Goal: Information Seeking & Learning: Learn about a topic

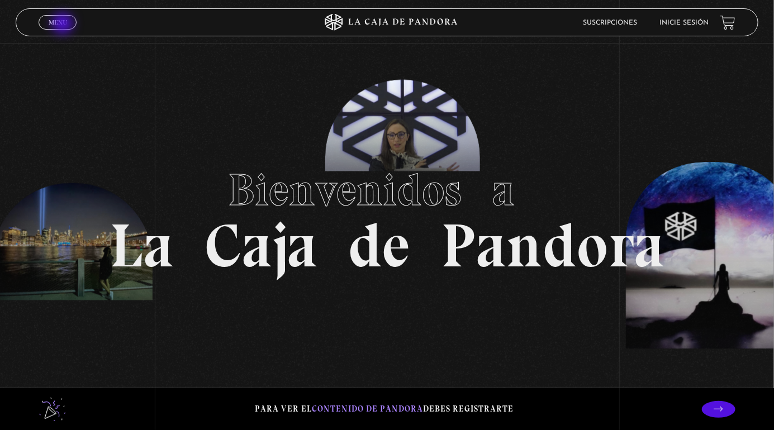
click at [64, 25] on span "Menu" at bounding box center [58, 22] width 18 height 7
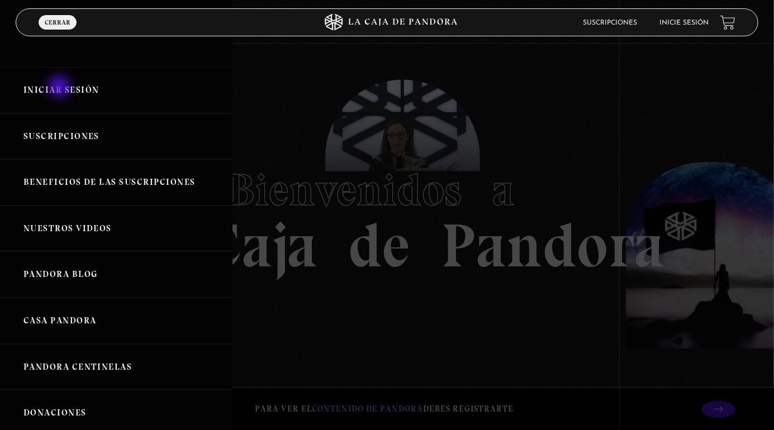
click at [60, 88] on link "Iniciar Sesión" at bounding box center [116, 90] width 232 height 46
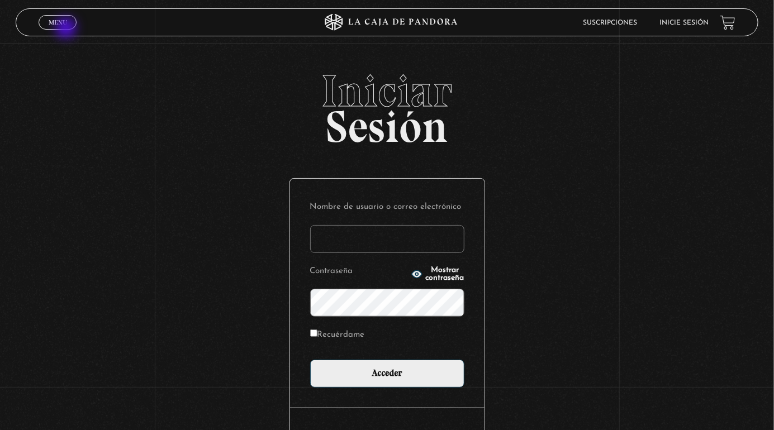
click at [67, 29] on span "Cerrar" at bounding box center [58, 33] width 26 height 8
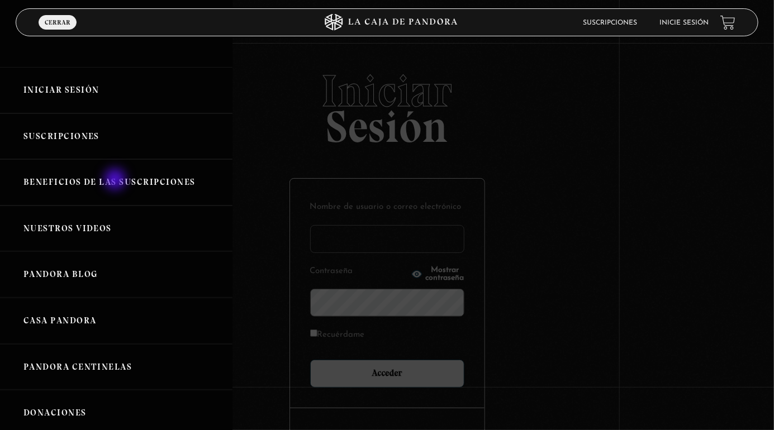
click at [116, 181] on link "Beneficios de las suscripciones" at bounding box center [116, 182] width 232 height 46
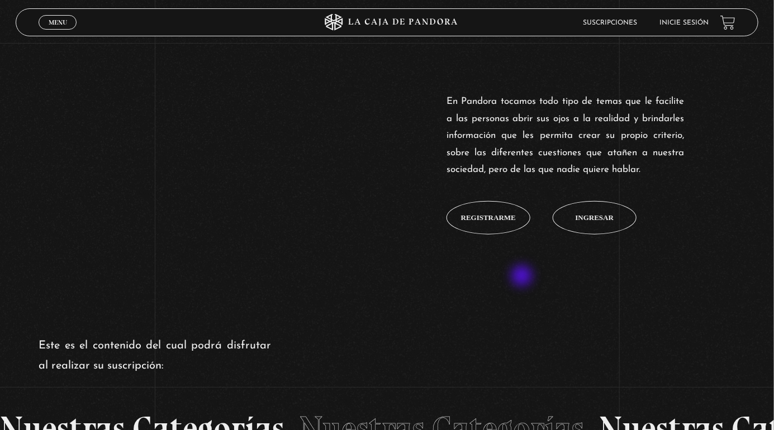
scroll to position [430, 0]
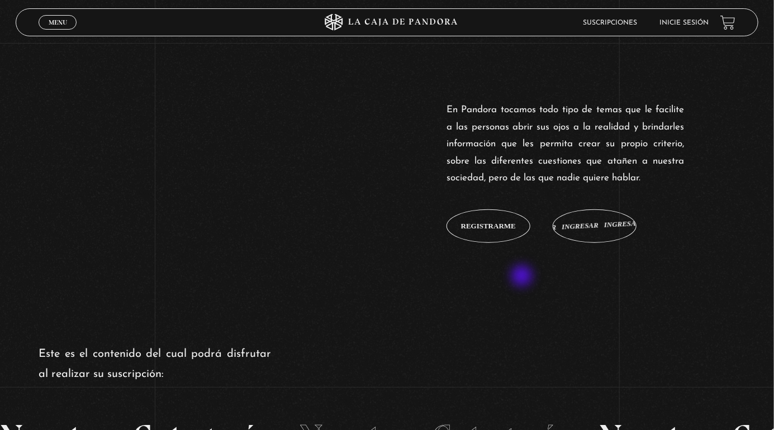
click at [621, 243] on link "Ingresar Ingresar Ingresar Ingresar Ingresar" at bounding box center [595, 227] width 84 height 34
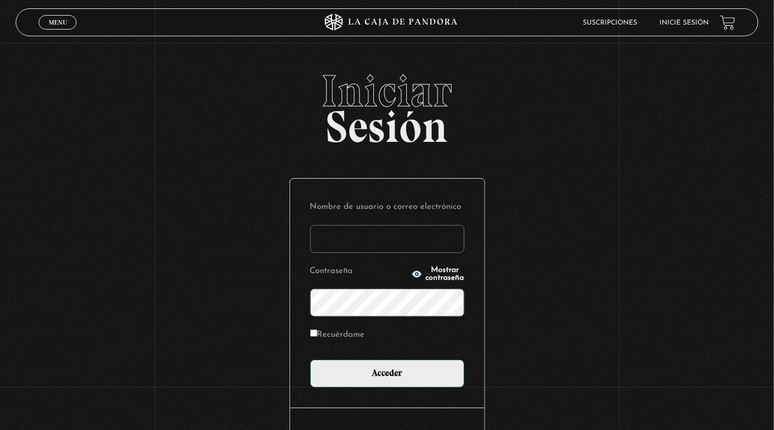
click at [390, 253] on input "Nombre de usuario o correo electrónico" at bounding box center [387, 239] width 154 height 28
type input "stephanie.murillo garcia"
click at [310, 360] on input "Acceder" at bounding box center [387, 374] width 154 height 28
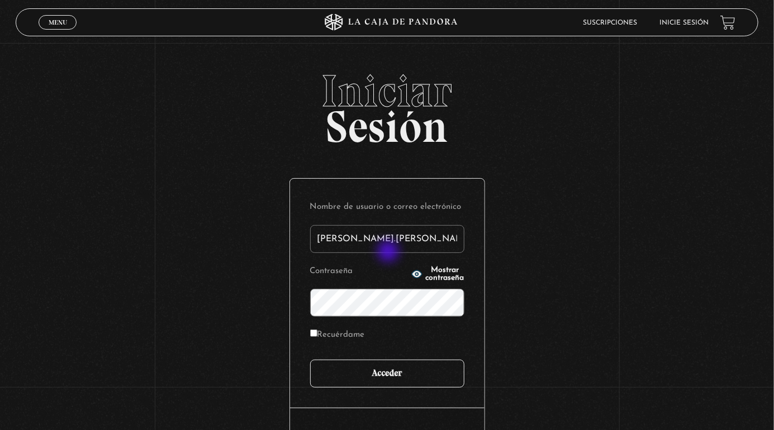
click at [409, 378] on input "Acceder" at bounding box center [387, 374] width 154 height 28
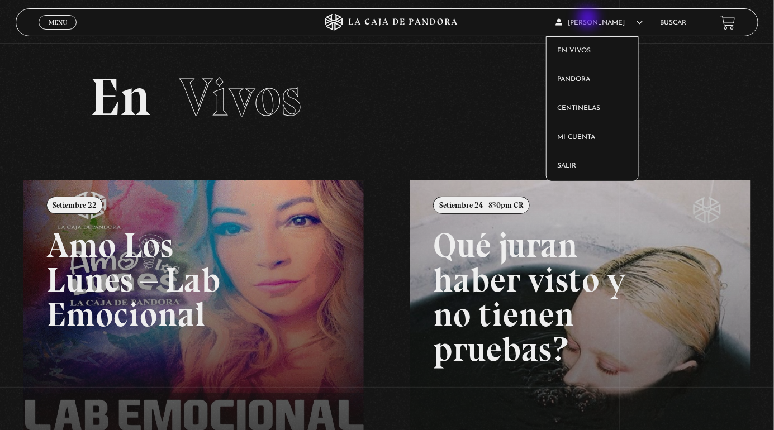
click at [589, 20] on span "[PERSON_NAME]" at bounding box center [599, 23] width 87 height 7
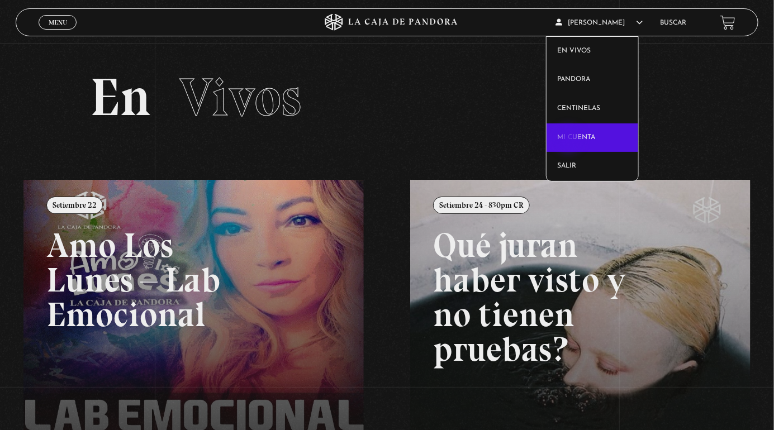
click at [570, 140] on link "Mi cuenta" at bounding box center [593, 138] width 92 height 29
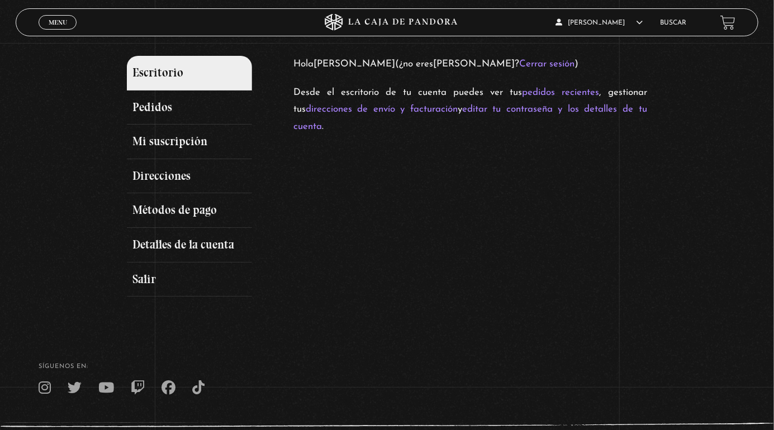
scroll to position [151, 0]
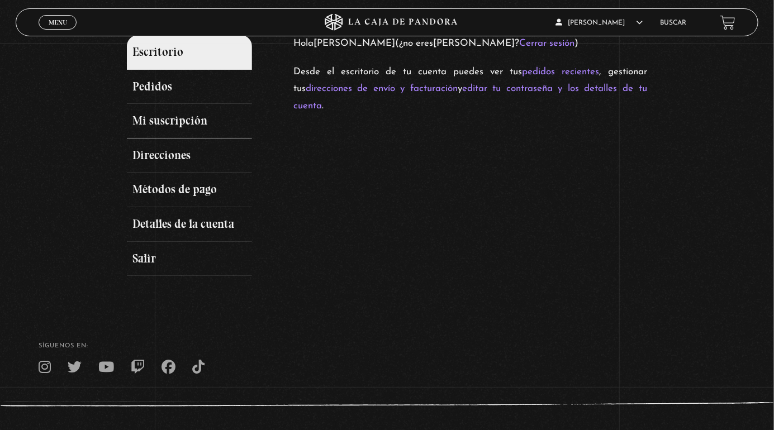
click at [203, 136] on link "Mi suscripción" at bounding box center [189, 121] width 125 height 35
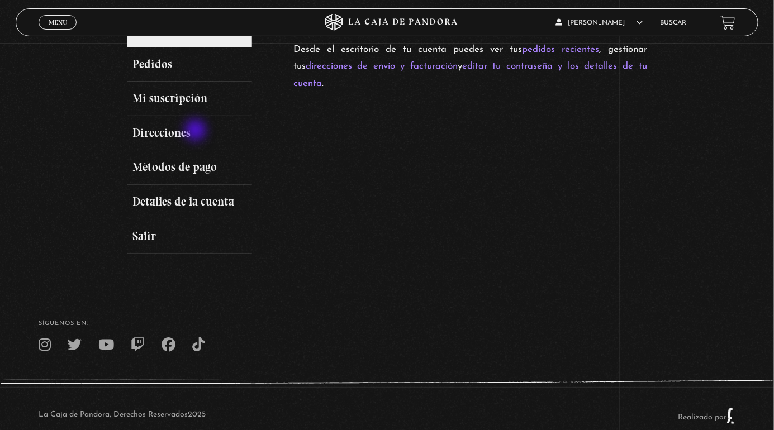
scroll to position [201, 0]
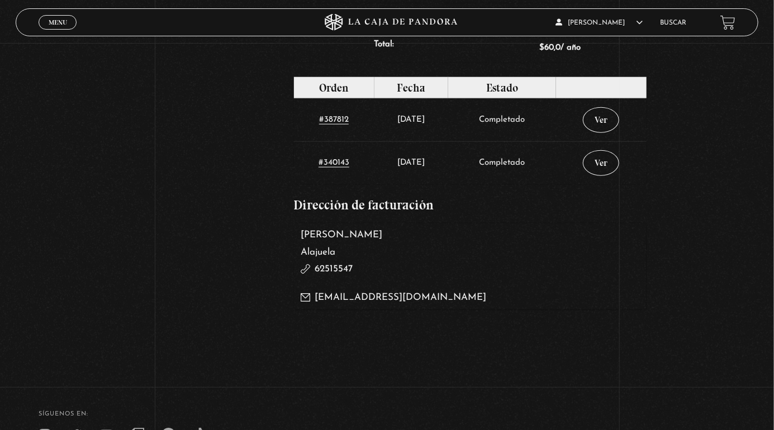
scroll to position [496, 0]
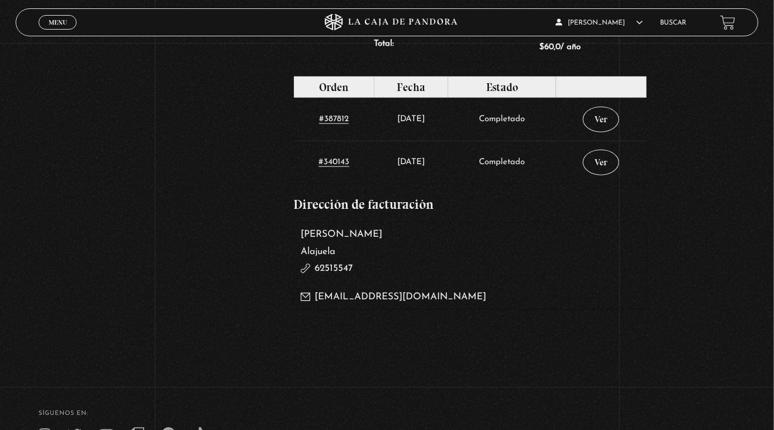
click at [359, 306] on p "[EMAIL_ADDRESS][DOMAIN_NAME]" at bounding box center [470, 297] width 339 height 17
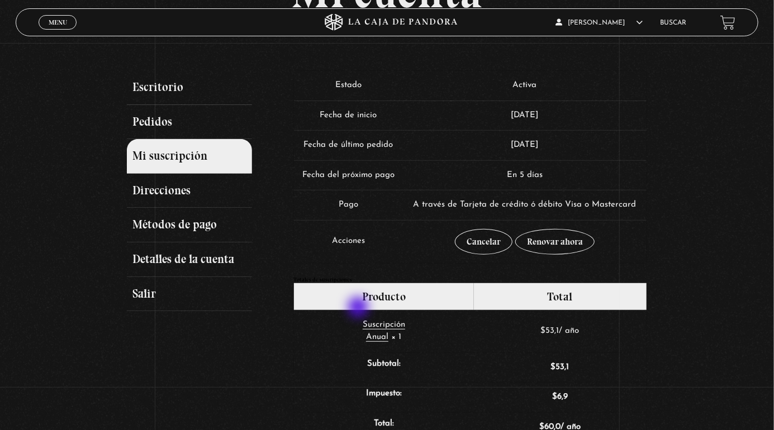
scroll to position [78, 0]
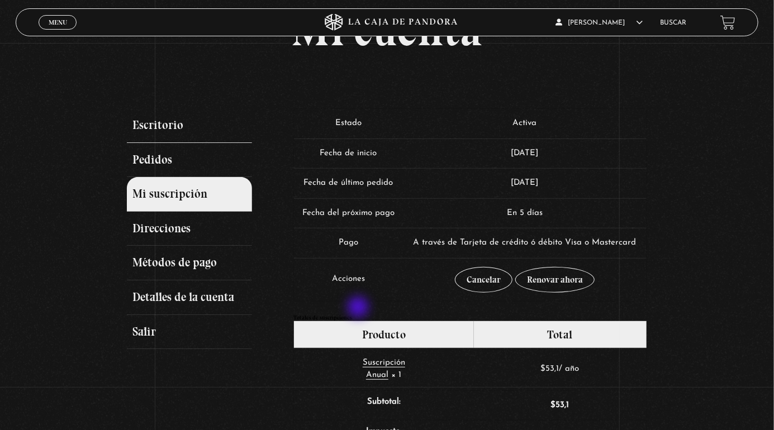
click at [180, 121] on link "Escritorio" at bounding box center [189, 125] width 125 height 35
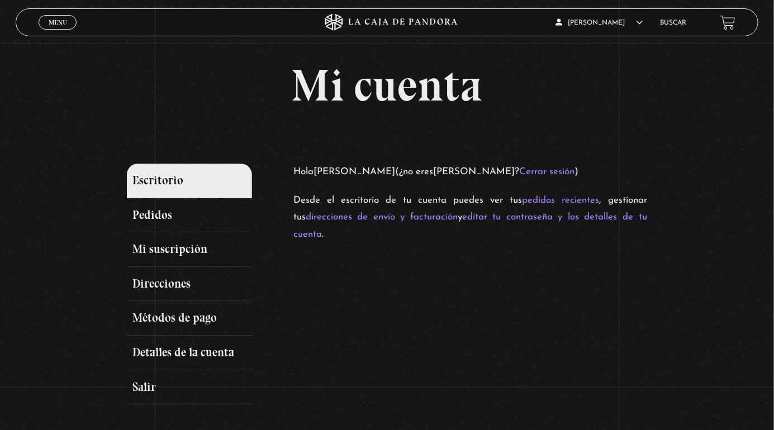
scroll to position [27, 0]
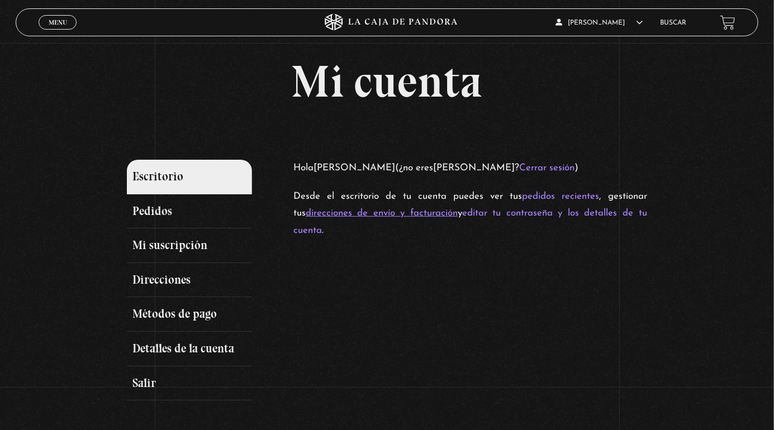
click at [369, 218] on link "direcciones de envío y facturación" at bounding box center [382, 213] width 152 height 10
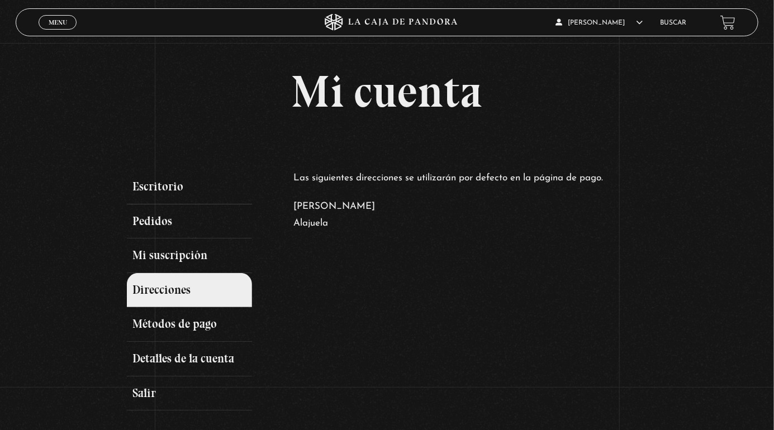
scroll to position [18, 0]
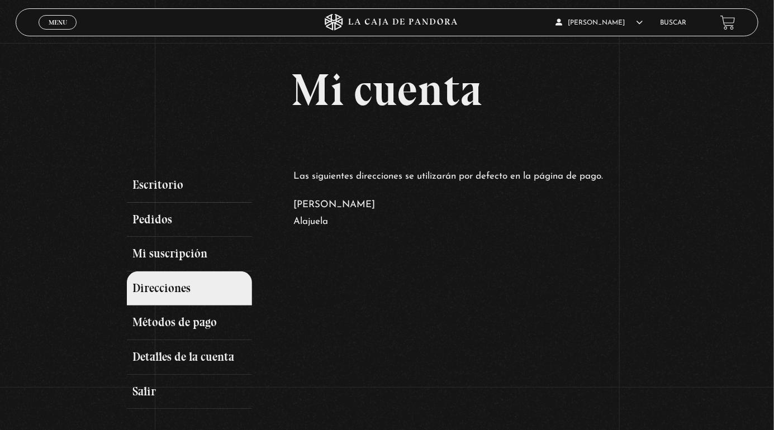
click at [334, 214] on address "Stephanie Murillo García Alajuela" at bounding box center [470, 214] width 354 height 34
click at [215, 333] on link "Métodos de pago" at bounding box center [189, 323] width 125 height 35
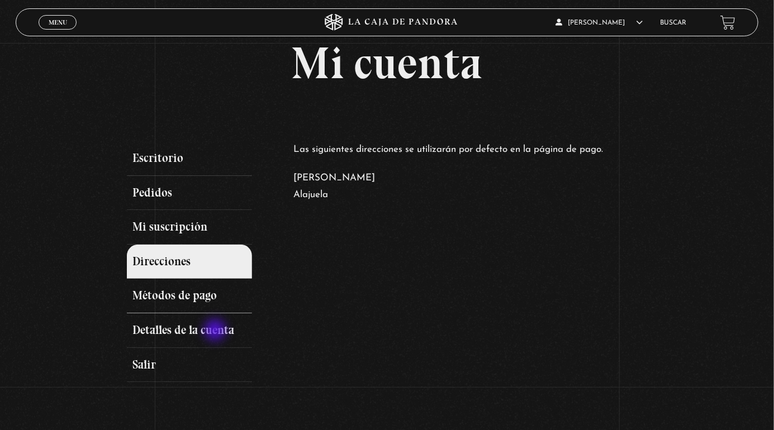
scroll to position [72, 0]
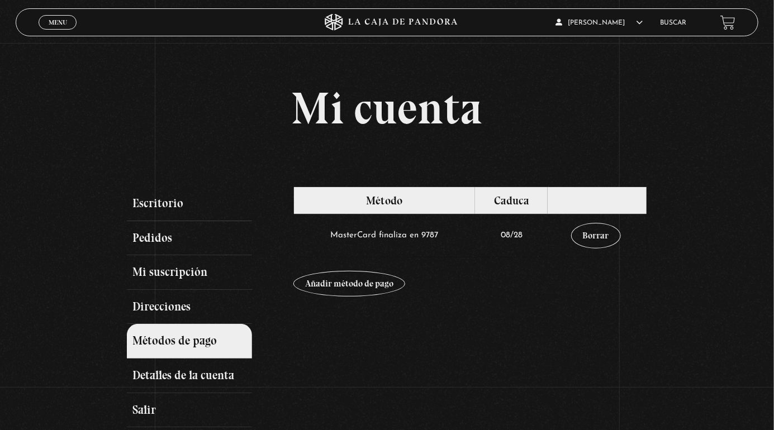
click at [41, 20] on link "Menu Cerrar" at bounding box center [58, 22] width 38 height 15
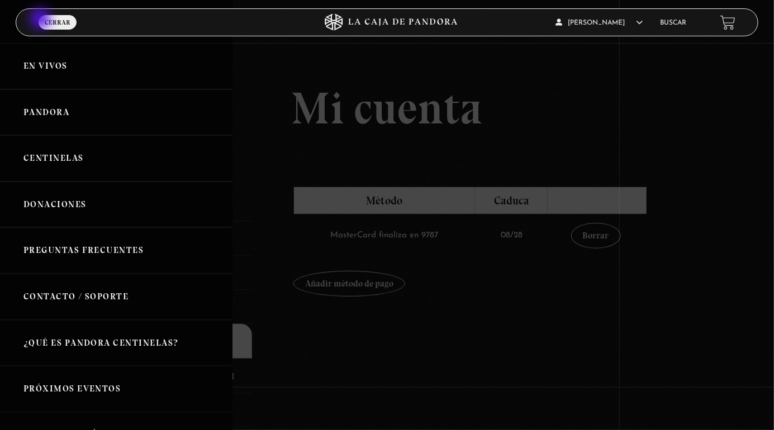
click at [45, 67] on link "En vivos" at bounding box center [116, 66] width 232 height 46
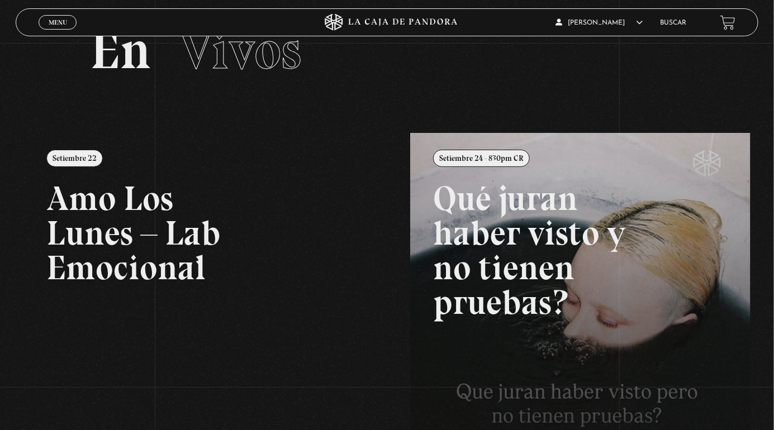
scroll to position [45, 0]
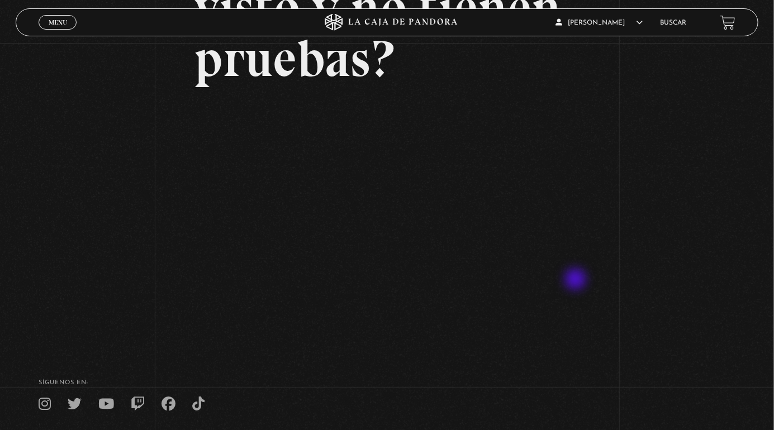
scroll to position [175, 0]
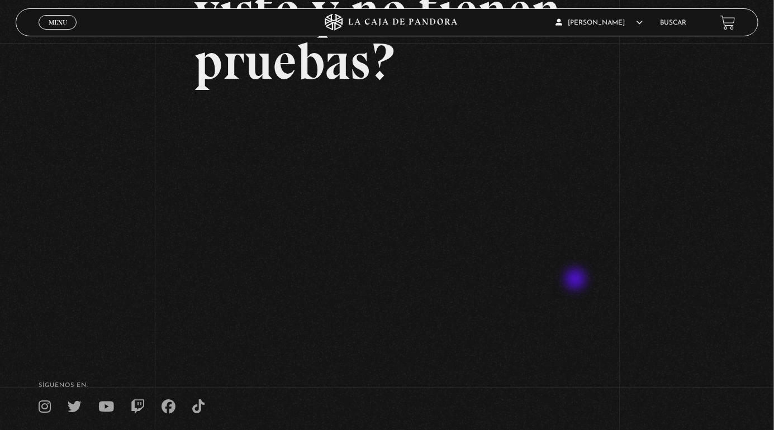
click at [67, 23] on link "Menu Cerrar" at bounding box center [58, 22] width 38 height 15
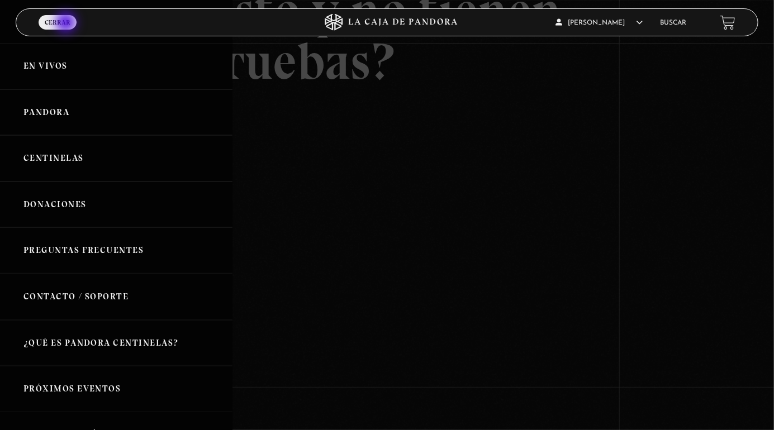
click at [66, 161] on link "Centinelas" at bounding box center [116, 158] width 232 height 46
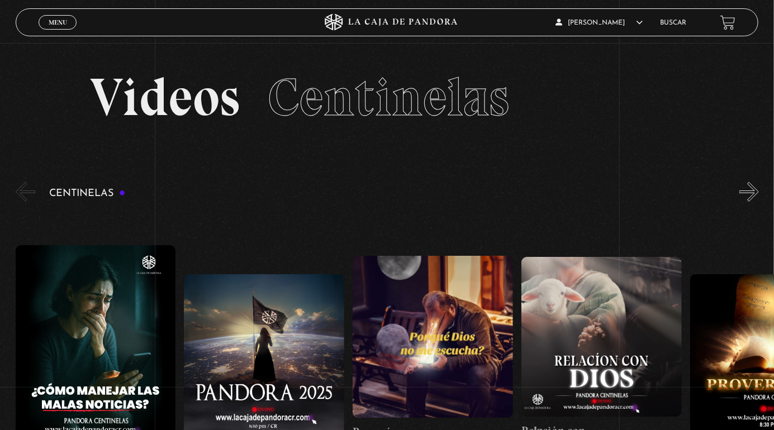
click at [675, 22] on link "Buscar" at bounding box center [674, 23] width 26 height 7
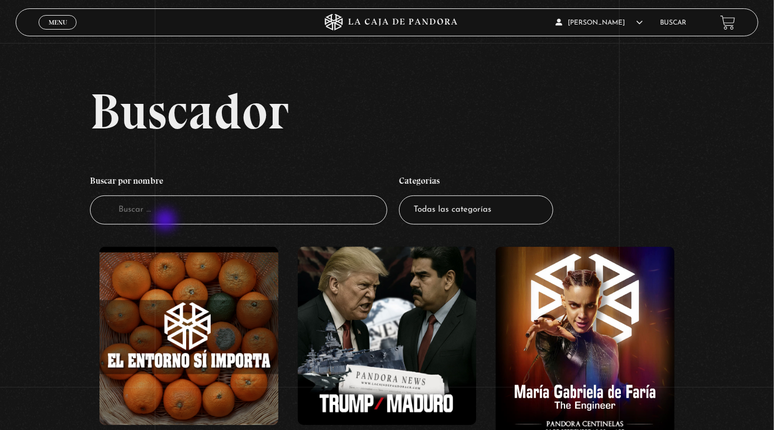
click at [167, 221] on input "Buscador" at bounding box center [238, 211] width 297 height 30
type input "El manual del pedofilo"
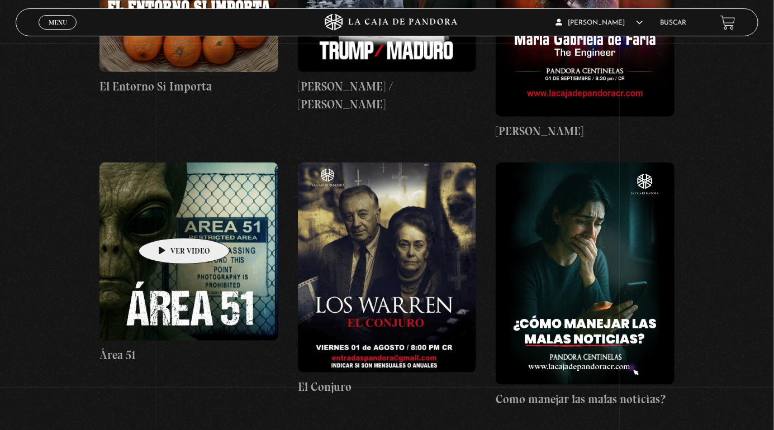
scroll to position [343, 0]
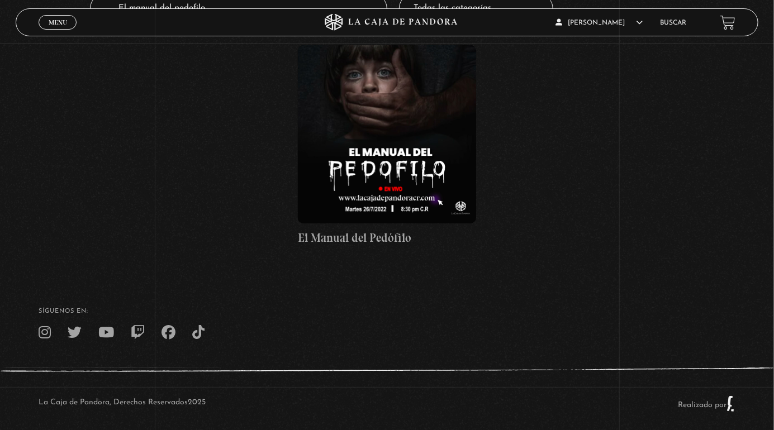
scroll to position [203, 0]
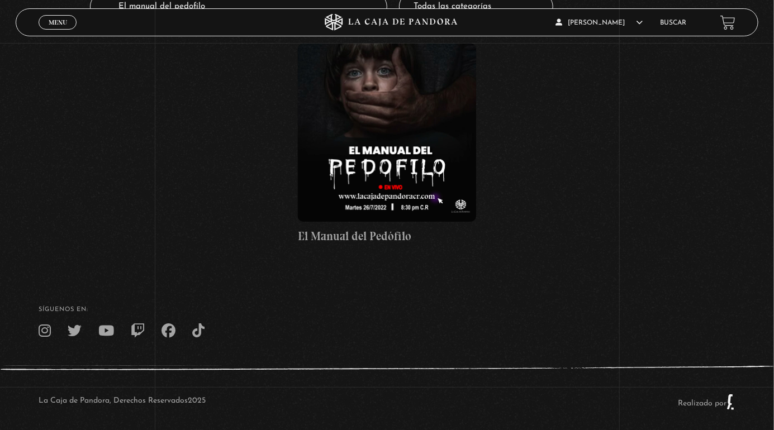
click at [441, 176] on figure at bounding box center [387, 133] width 178 height 178
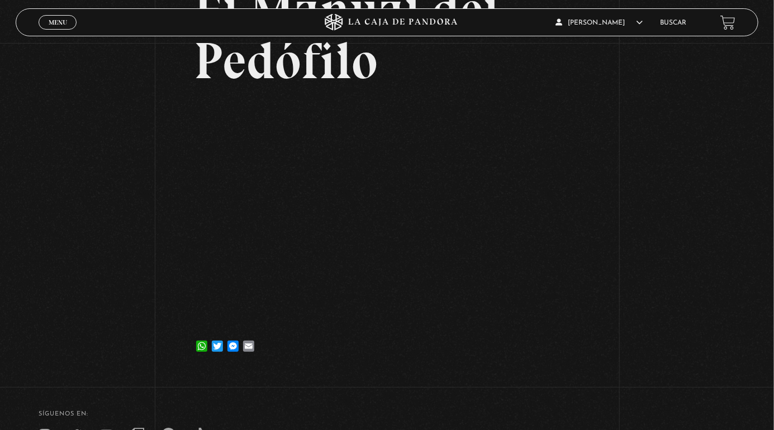
scroll to position [123, 0]
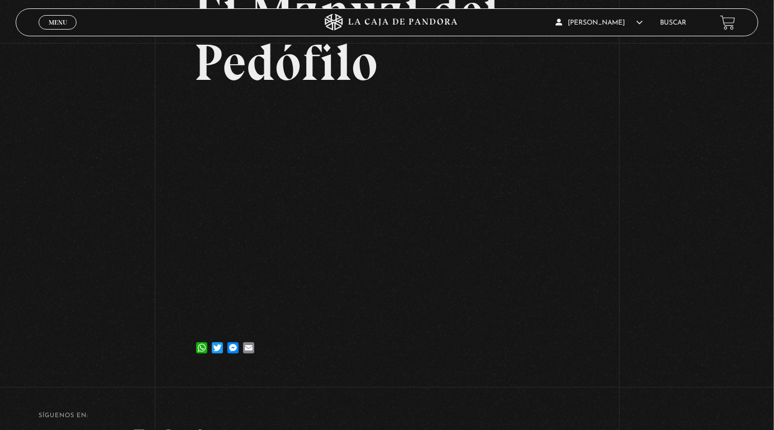
click at [69, 18] on link "Menu Cerrar" at bounding box center [58, 22] width 38 height 15
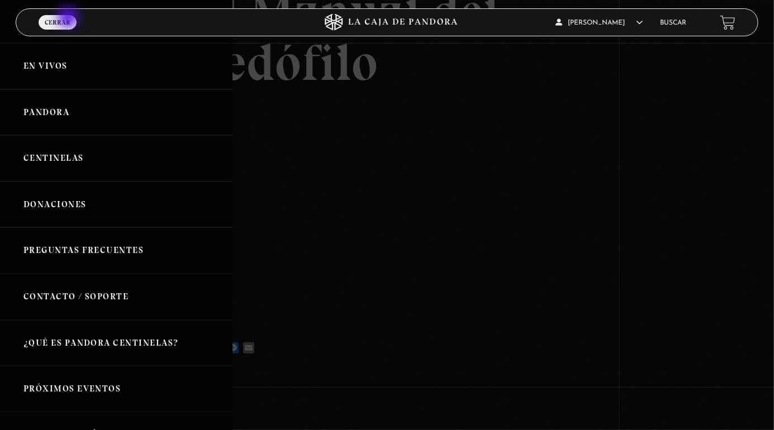
click at [75, 157] on link "Centinelas" at bounding box center [116, 158] width 232 height 46
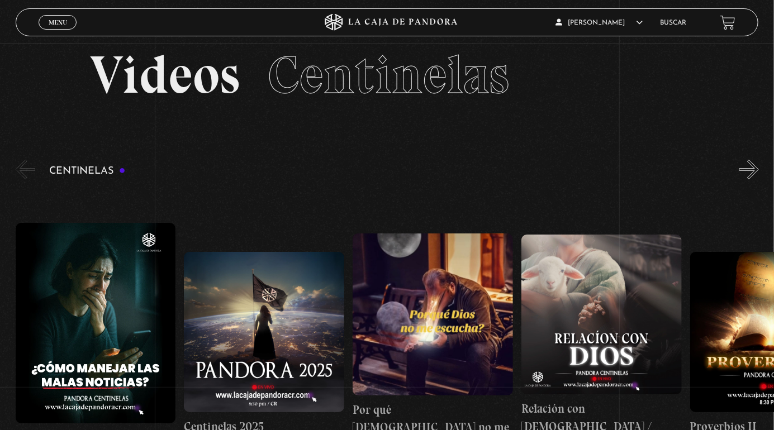
scroll to position [20, 0]
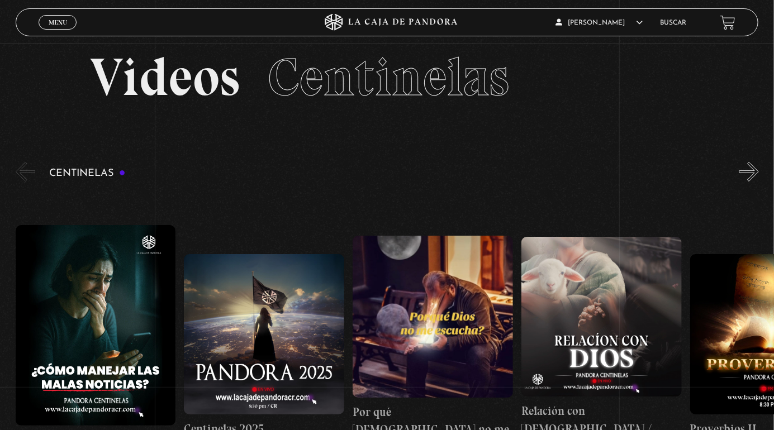
click at [756, 174] on button "»" at bounding box center [749, 172] width 20 height 20
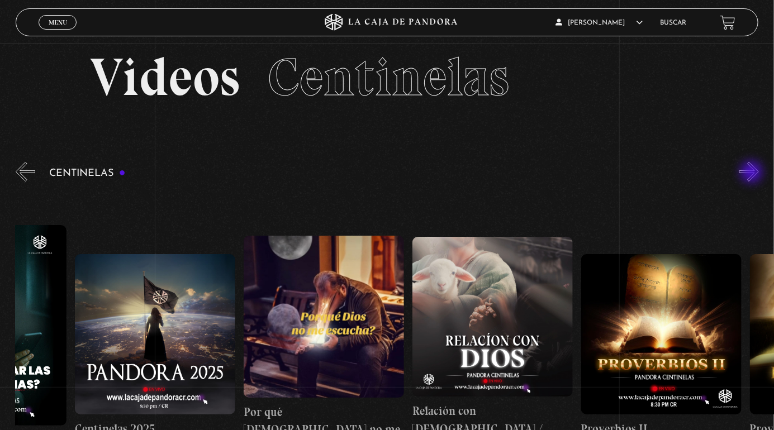
click at [753, 170] on button "»" at bounding box center [749, 172] width 20 height 20
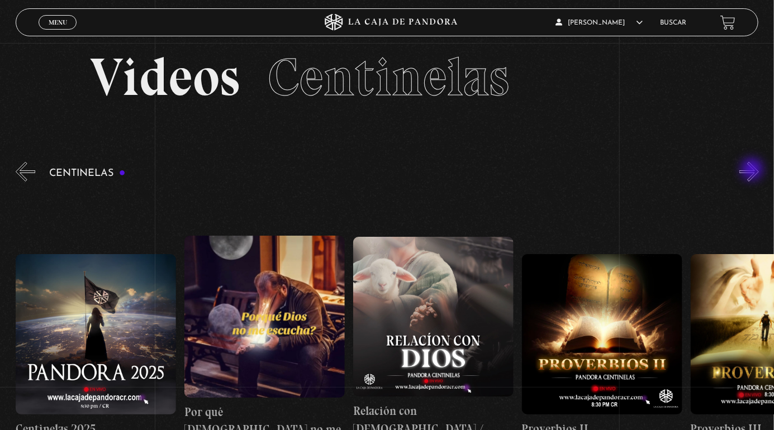
click at [748, 170] on button "»" at bounding box center [749, 172] width 20 height 20
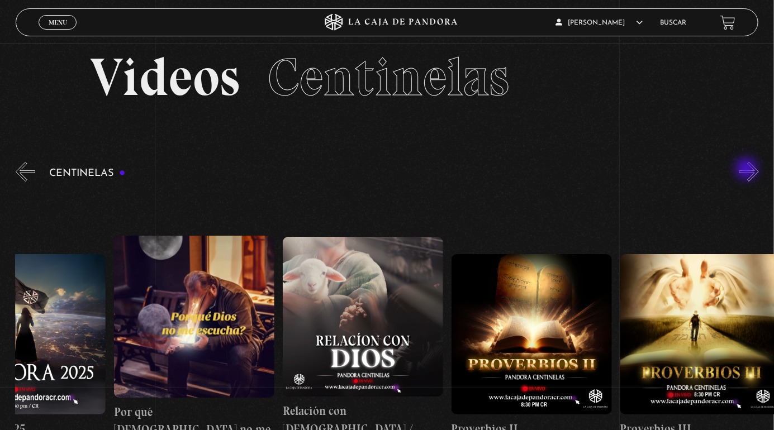
click at [748, 170] on button "»" at bounding box center [749, 172] width 20 height 20
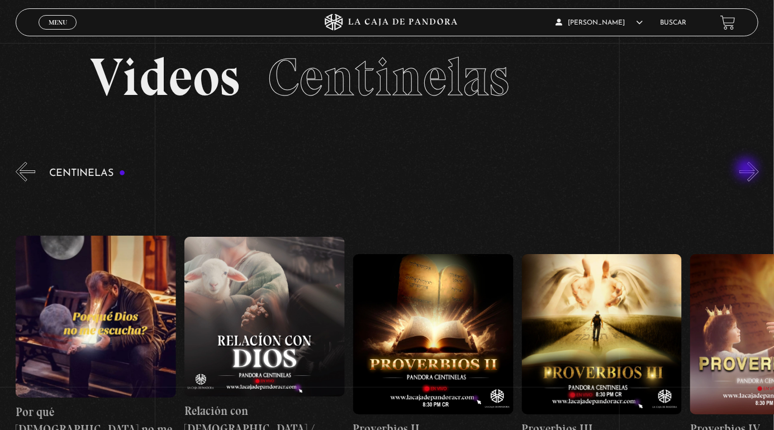
click at [748, 170] on button "»" at bounding box center [749, 172] width 20 height 20
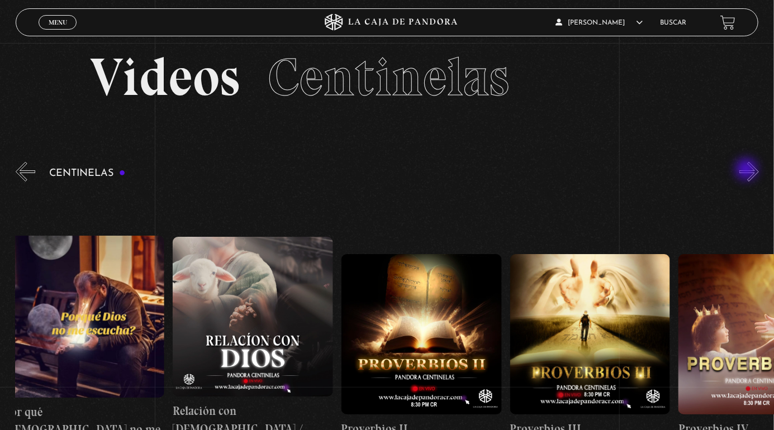
click at [748, 170] on button "»" at bounding box center [749, 172] width 20 height 20
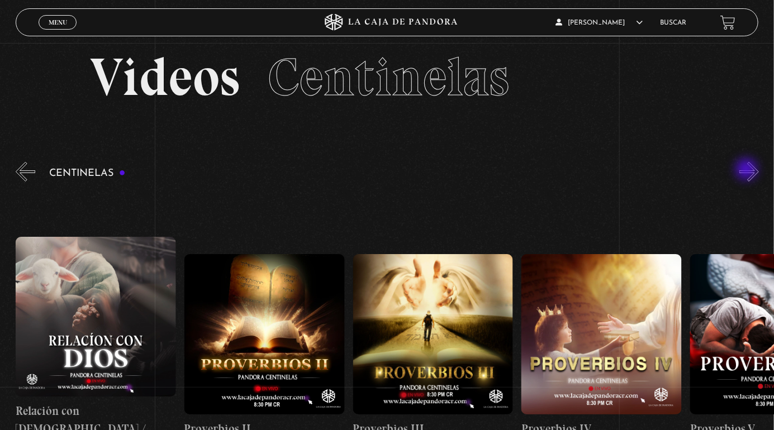
click at [746, 174] on button "»" at bounding box center [749, 172] width 20 height 20
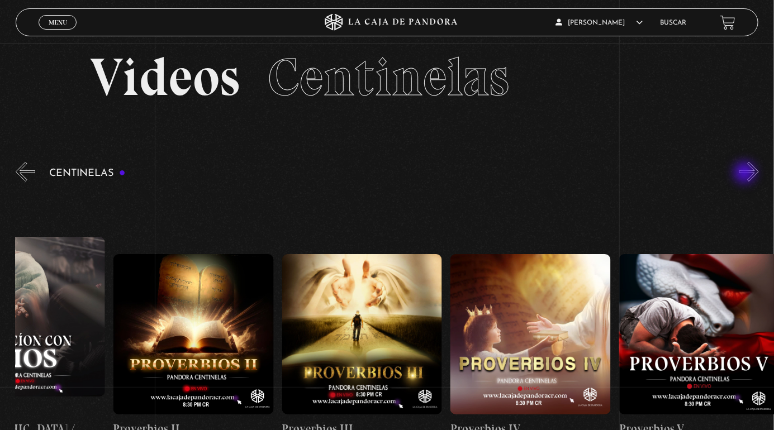
click at [743, 171] on button "»" at bounding box center [749, 172] width 20 height 20
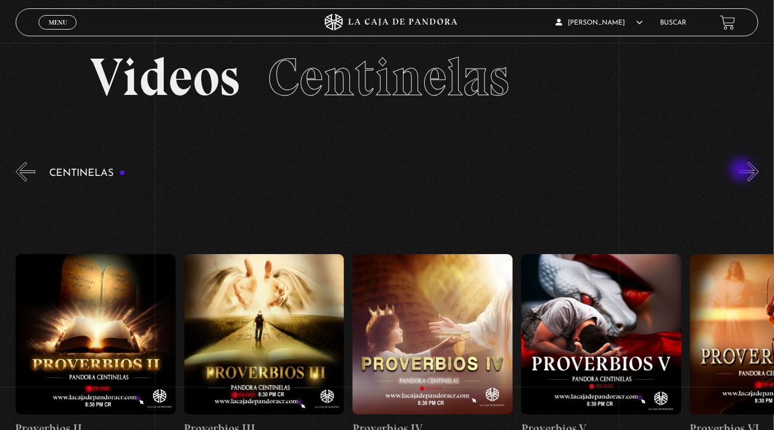
click at [743, 182] on button "»" at bounding box center [749, 172] width 20 height 20
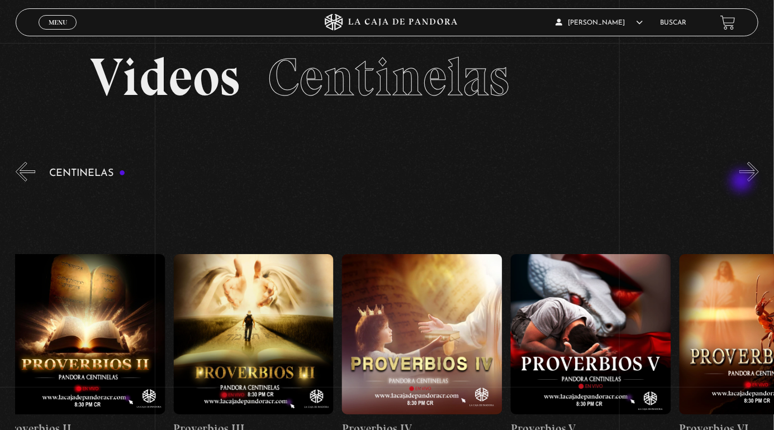
click at [743, 182] on button "»" at bounding box center [749, 172] width 20 height 20
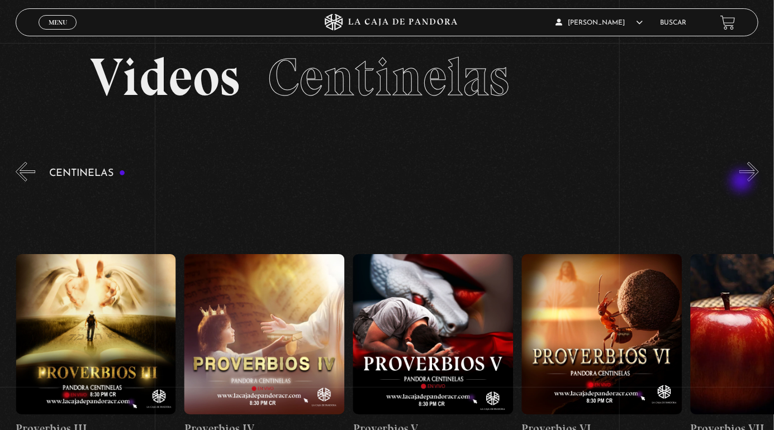
click at [743, 182] on button "»" at bounding box center [749, 172] width 20 height 20
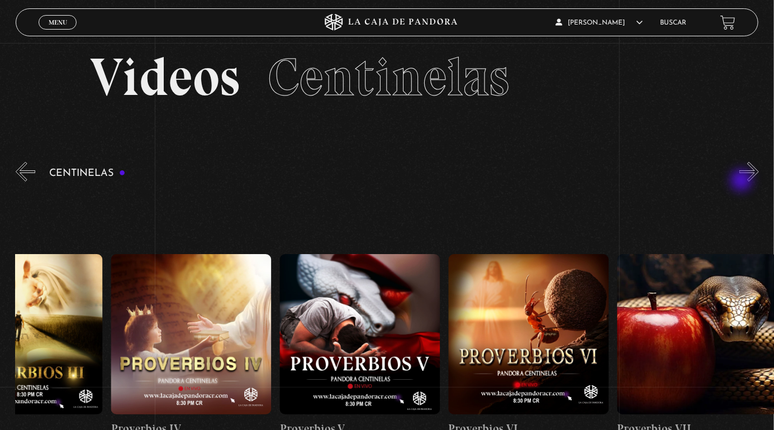
click at [743, 181] on button "»" at bounding box center [749, 172] width 20 height 20
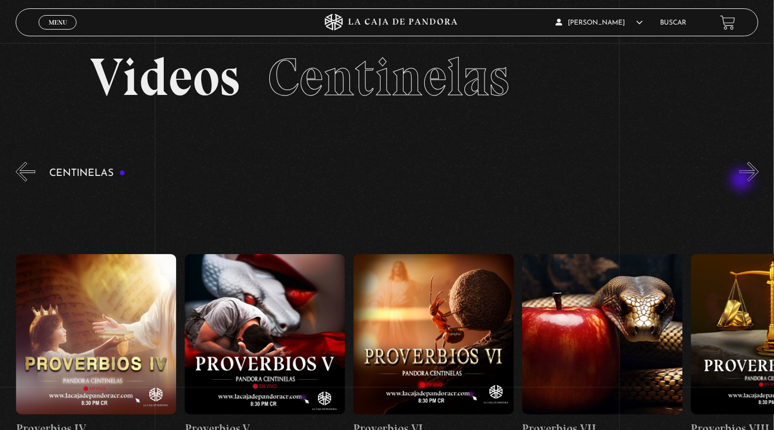
click at [743, 177] on button "»" at bounding box center [749, 172] width 20 height 20
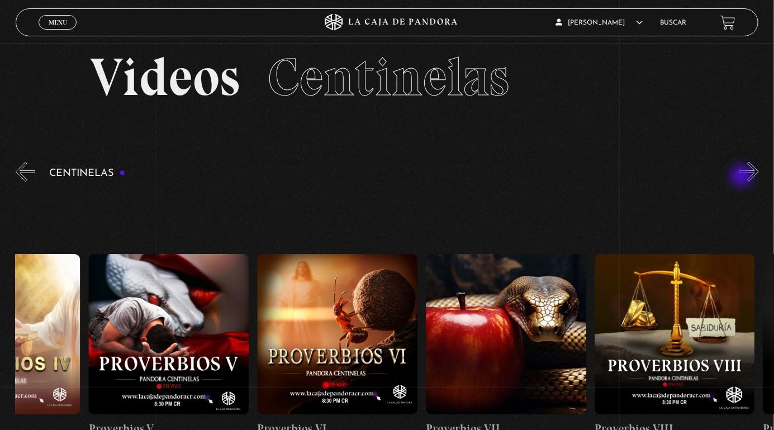
click at [743, 178] on button "»" at bounding box center [749, 172] width 20 height 20
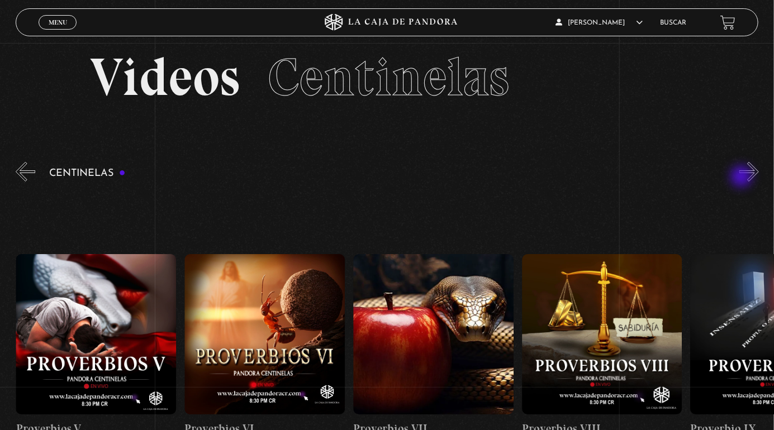
click at [743, 178] on button "»" at bounding box center [749, 172] width 20 height 20
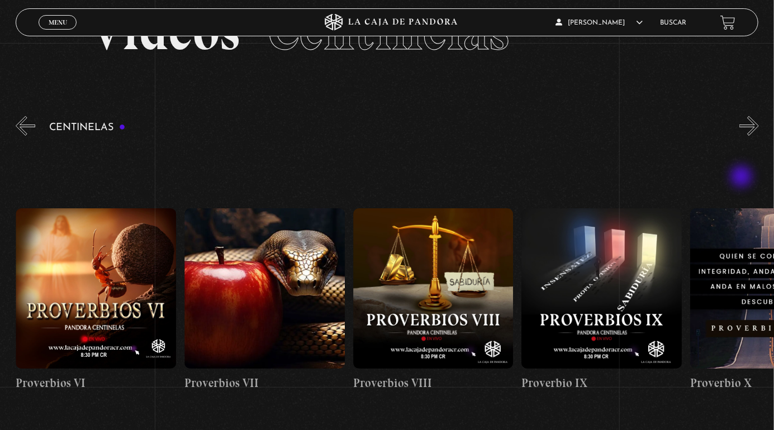
scroll to position [86, 0]
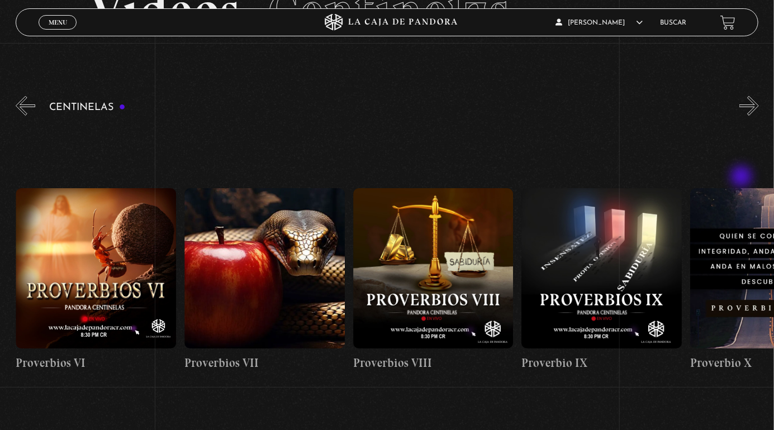
click at [747, 116] on button "»" at bounding box center [749, 106] width 20 height 20
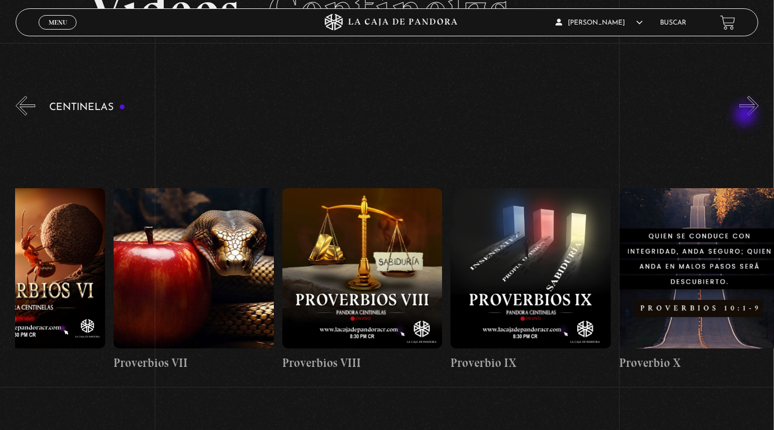
click at [740, 110] on button "»" at bounding box center [749, 106] width 20 height 20
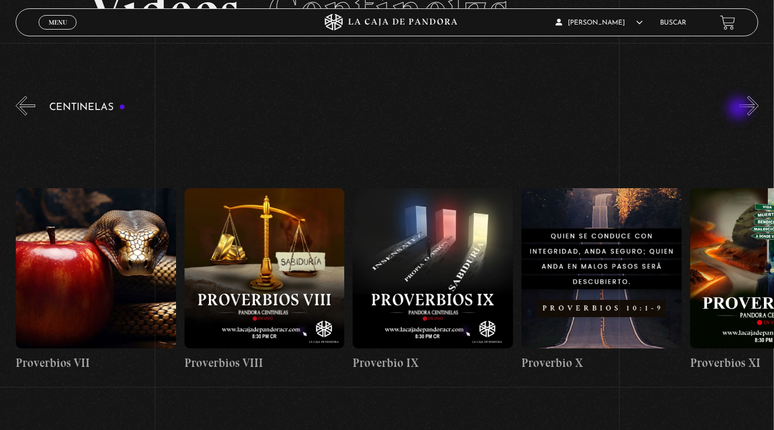
click at [757, 116] on button "»" at bounding box center [749, 106] width 20 height 20
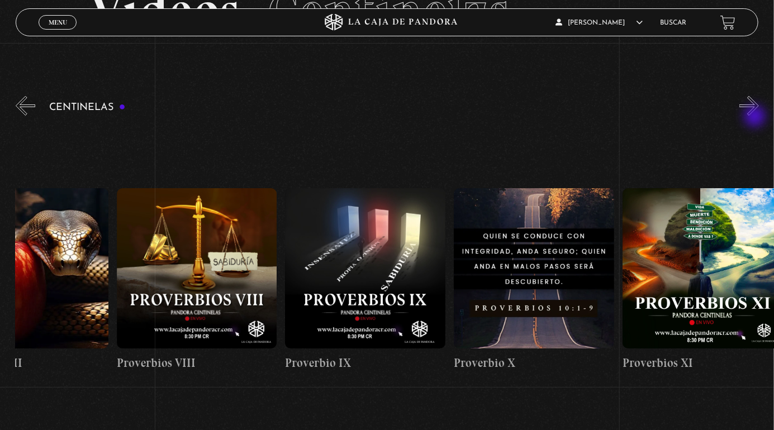
click at [753, 116] on button "»" at bounding box center [749, 106] width 20 height 20
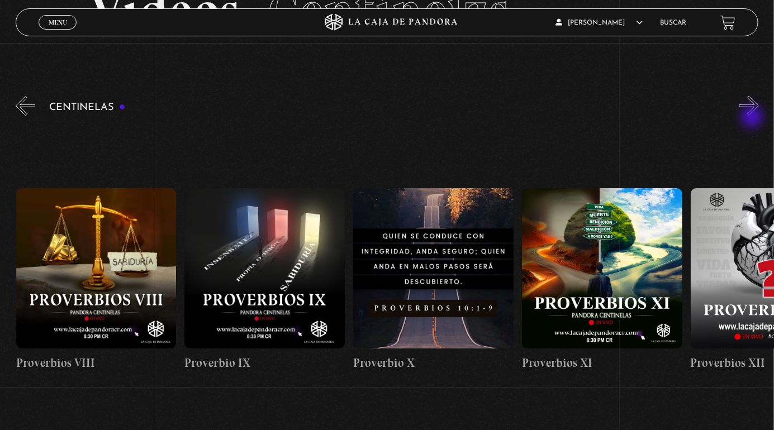
click at [758, 130] on link "Proverbios XII" at bounding box center [771, 280] width 160 height 312
click at [756, 116] on button "»" at bounding box center [749, 106] width 20 height 20
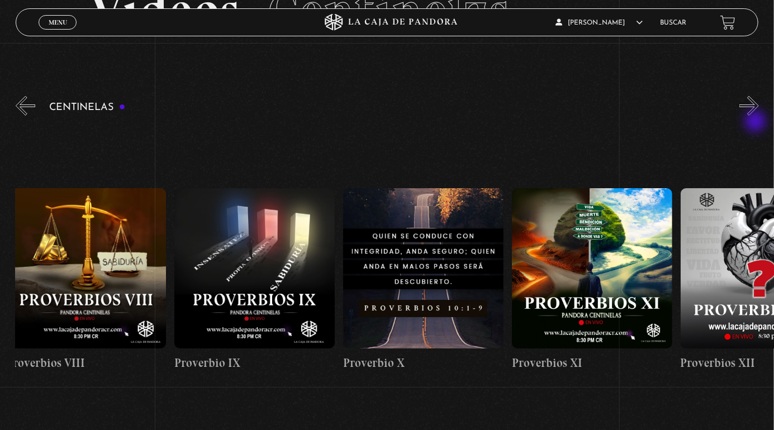
click at [768, 116] on div "Centinelas" at bounding box center [395, 265] width 758 height 342
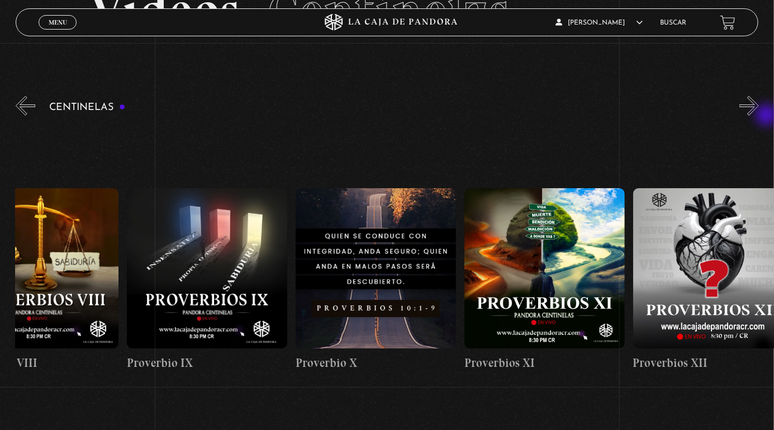
click at [771, 114] on div "Centinelas" at bounding box center [395, 265] width 758 height 342
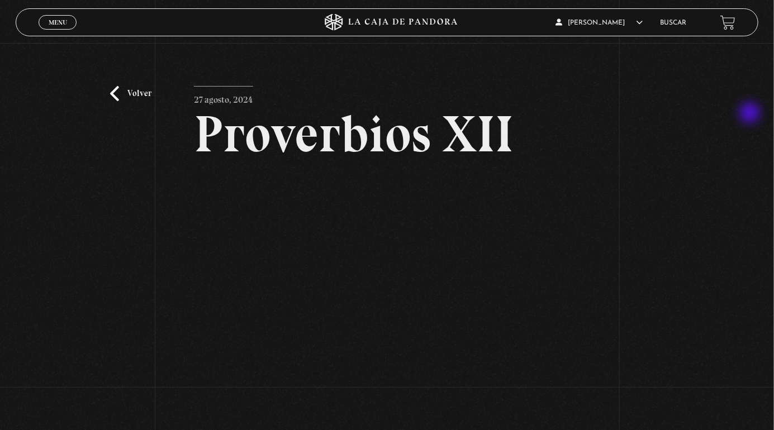
click at [54, 24] on span "Menu" at bounding box center [58, 22] width 18 height 7
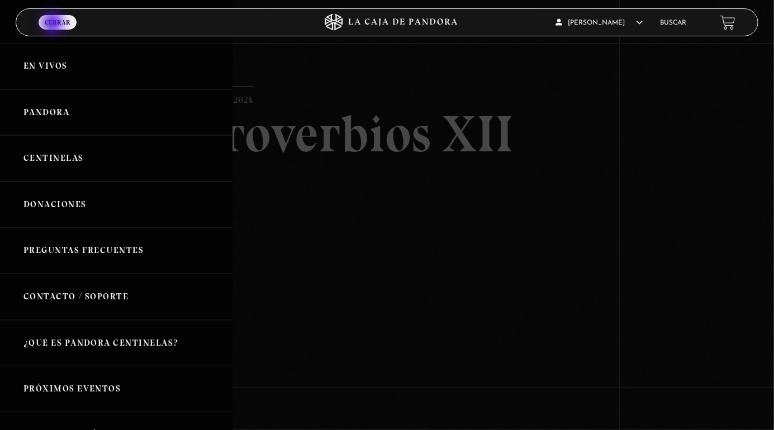
click at [54, 159] on link "Centinelas" at bounding box center [116, 158] width 232 height 46
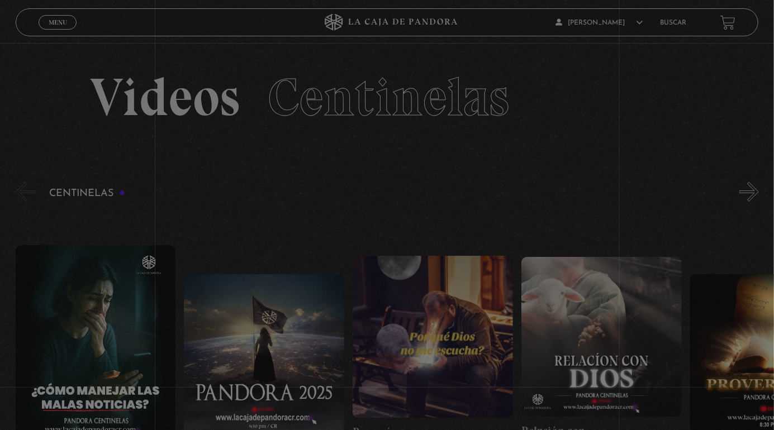
click at [702, 271] on link "Proverbios II" at bounding box center [770, 366] width 160 height 312
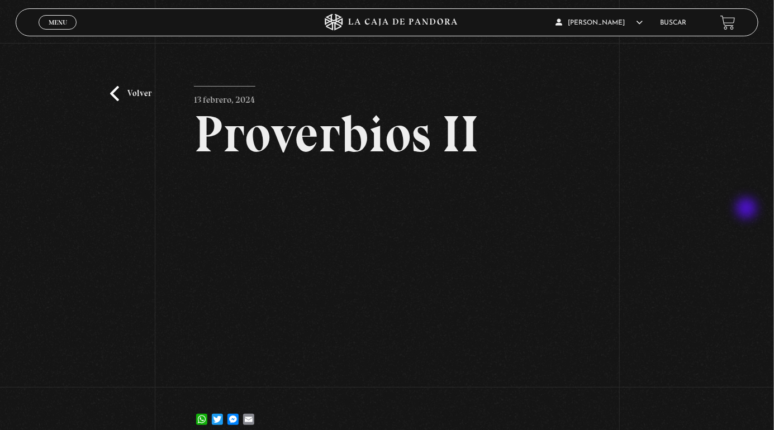
click at [160, 99] on div "Volver [DATE] Proverbios II WhatsApp Twitter Messenger Email" at bounding box center [387, 244] width 774 height 402
click at [125, 130] on div "Volver [DATE] Proverbios II WhatsApp Twitter Messenger Email" at bounding box center [387, 244] width 774 height 402
click at [135, 101] on link "Volver" at bounding box center [130, 93] width 41 height 15
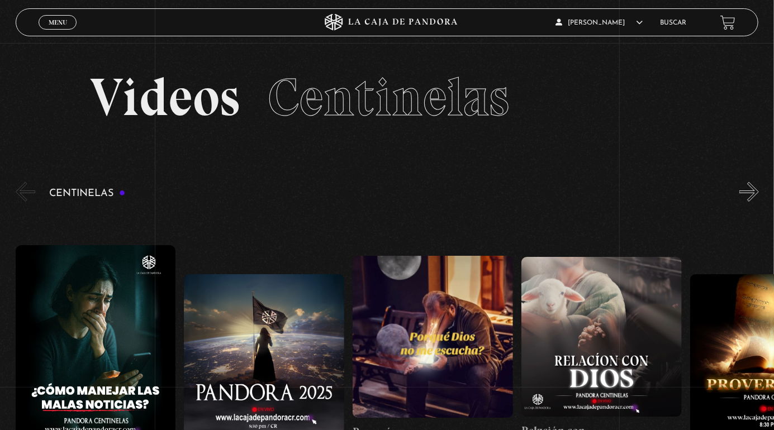
click at [740, 216] on link "Proverbios II" at bounding box center [770, 366] width 160 height 312
